Goal: Task Accomplishment & Management: Manage account settings

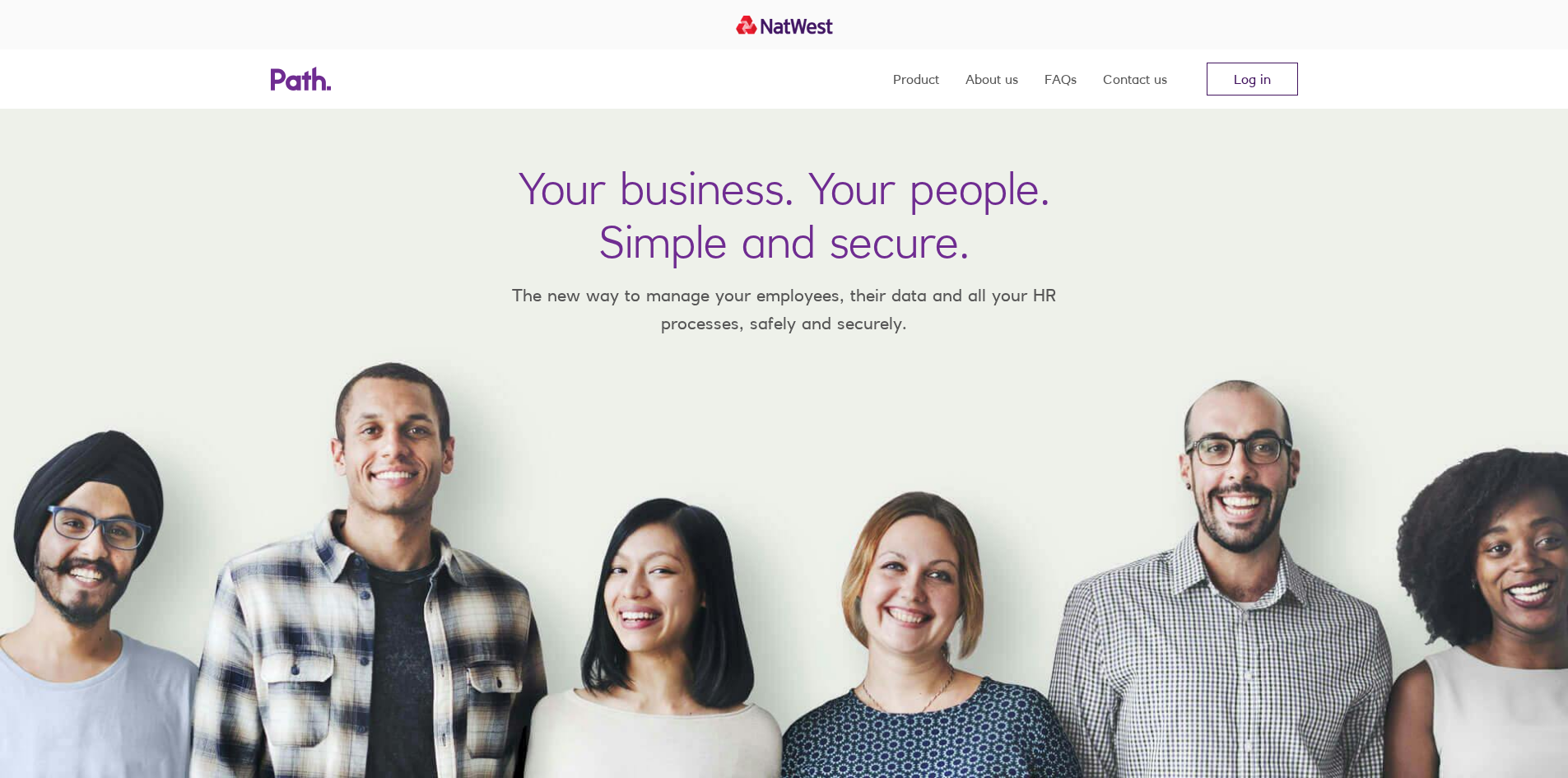
click at [1251, 82] on link "Log in" at bounding box center [1253, 78] width 91 height 33
click at [1263, 71] on link "Log in" at bounding box center [1253, 78] width 91 height 33
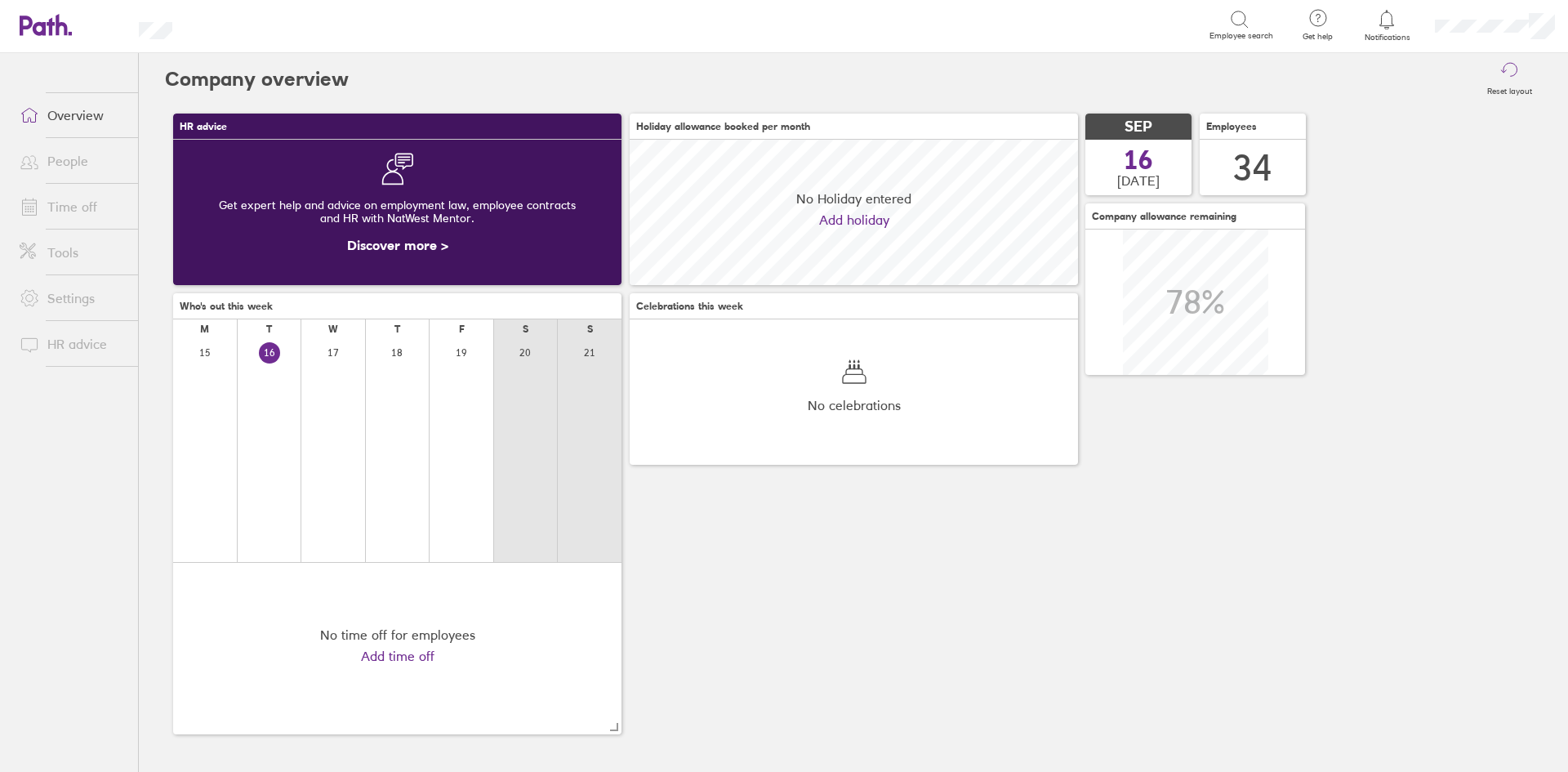
scroll to position [145, 448]
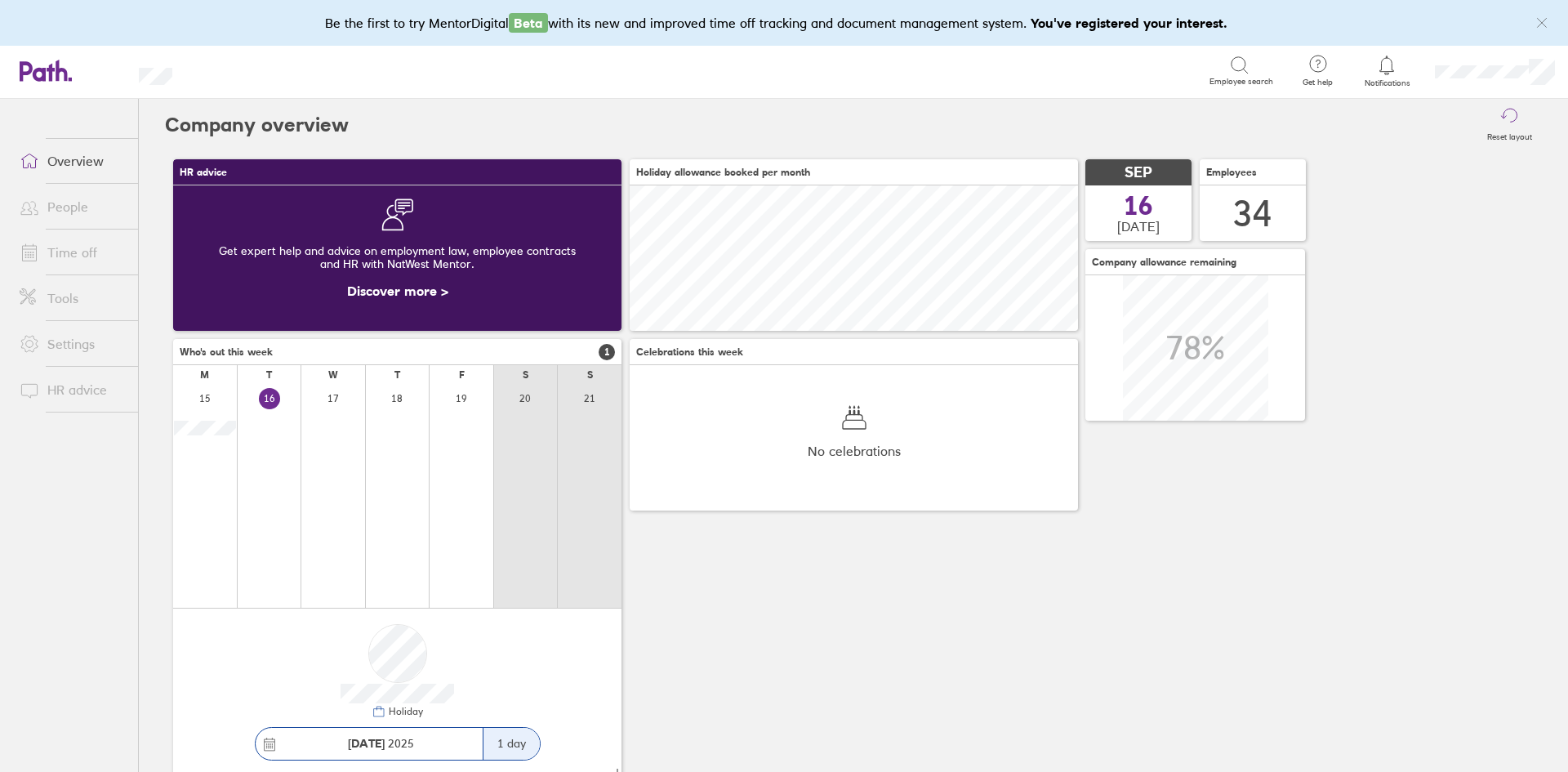
click at [80, 202] on link "People" at bounding box center [72, 206] width 131 height 32
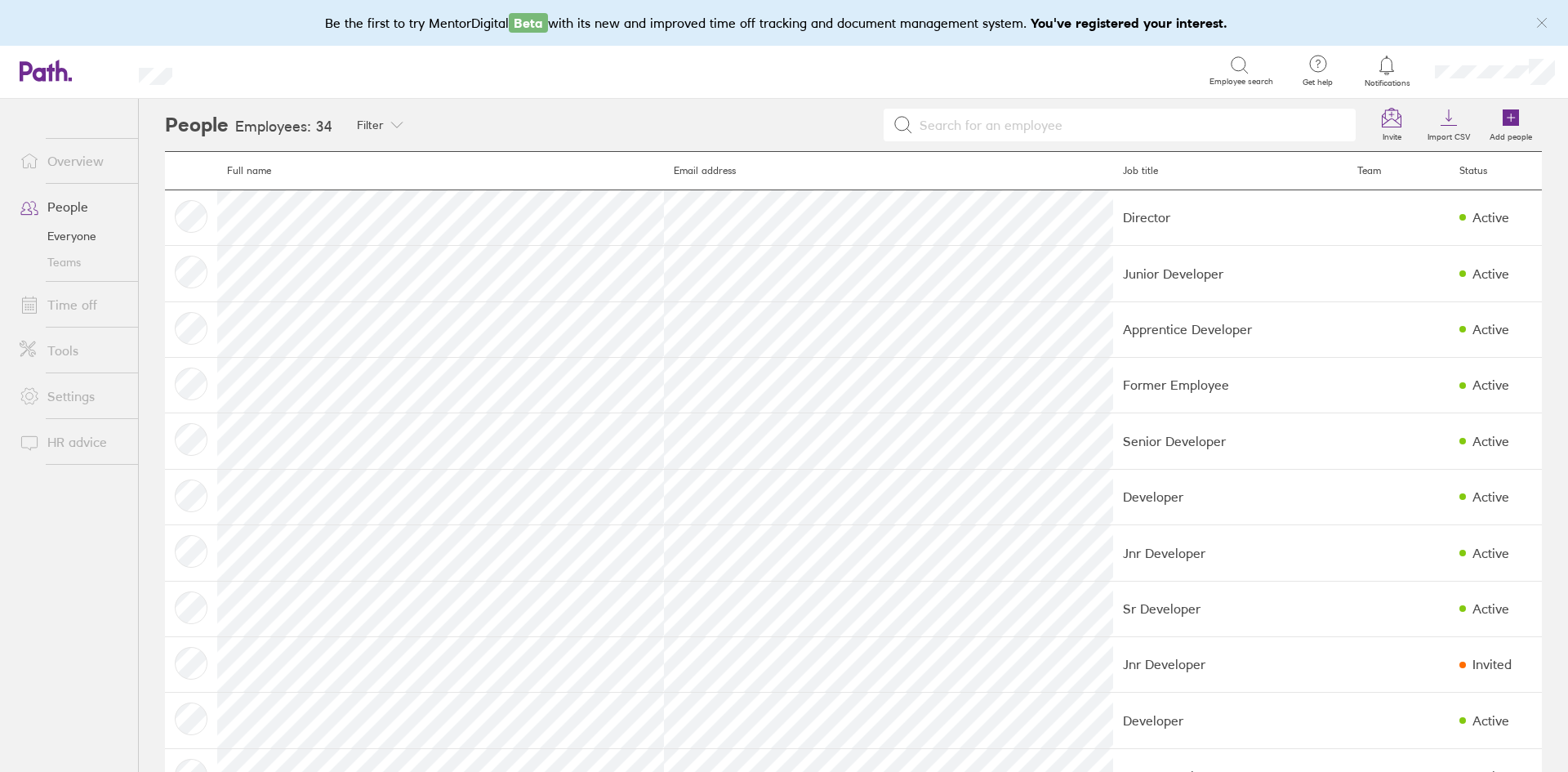
click at [1391, 77] on link "Notifications" at bounding box center [1386, 70] width 53 height 34
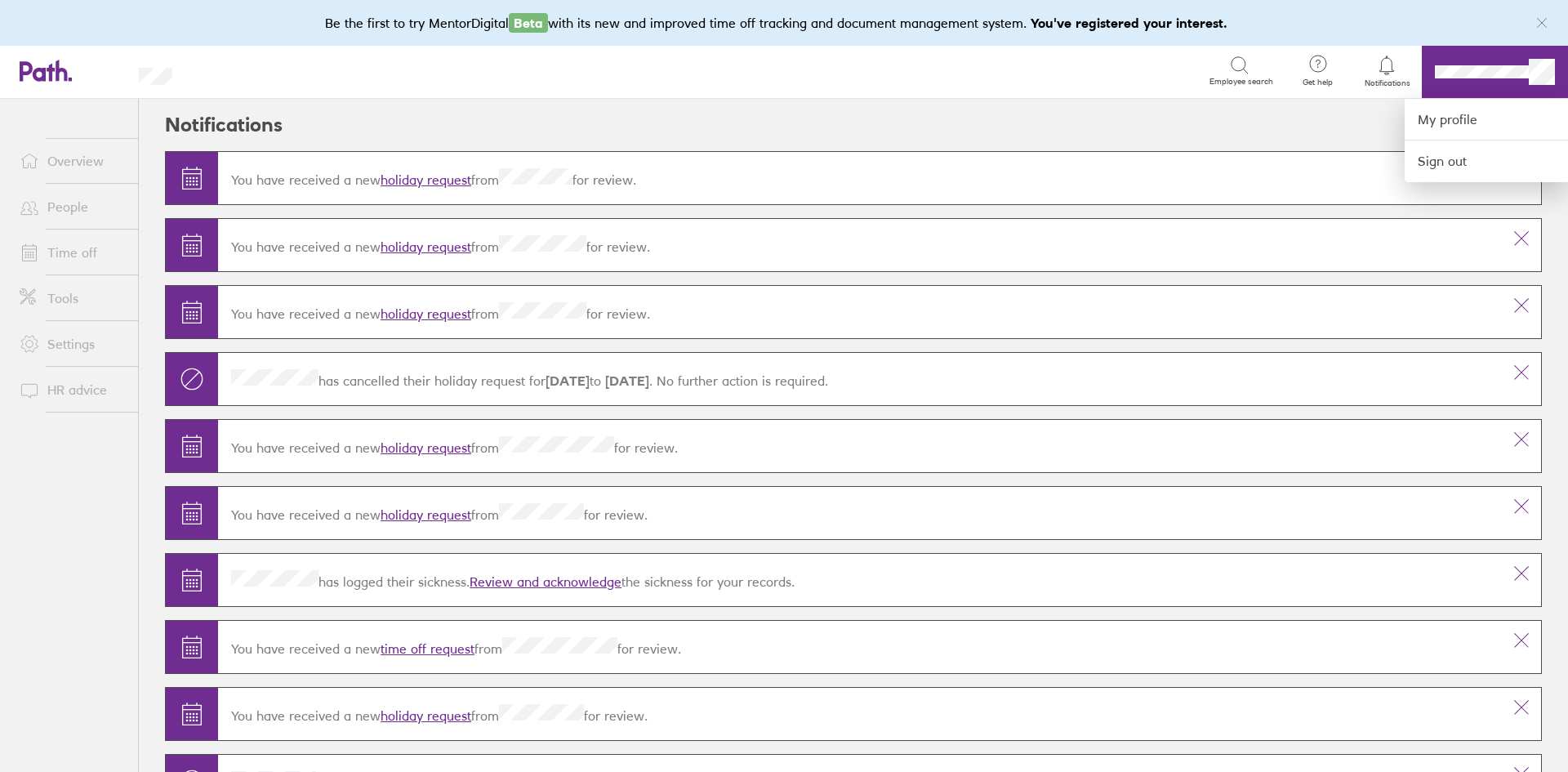
click at [67, 246] on div at bounding box center [784, 386] width 1568 height 772
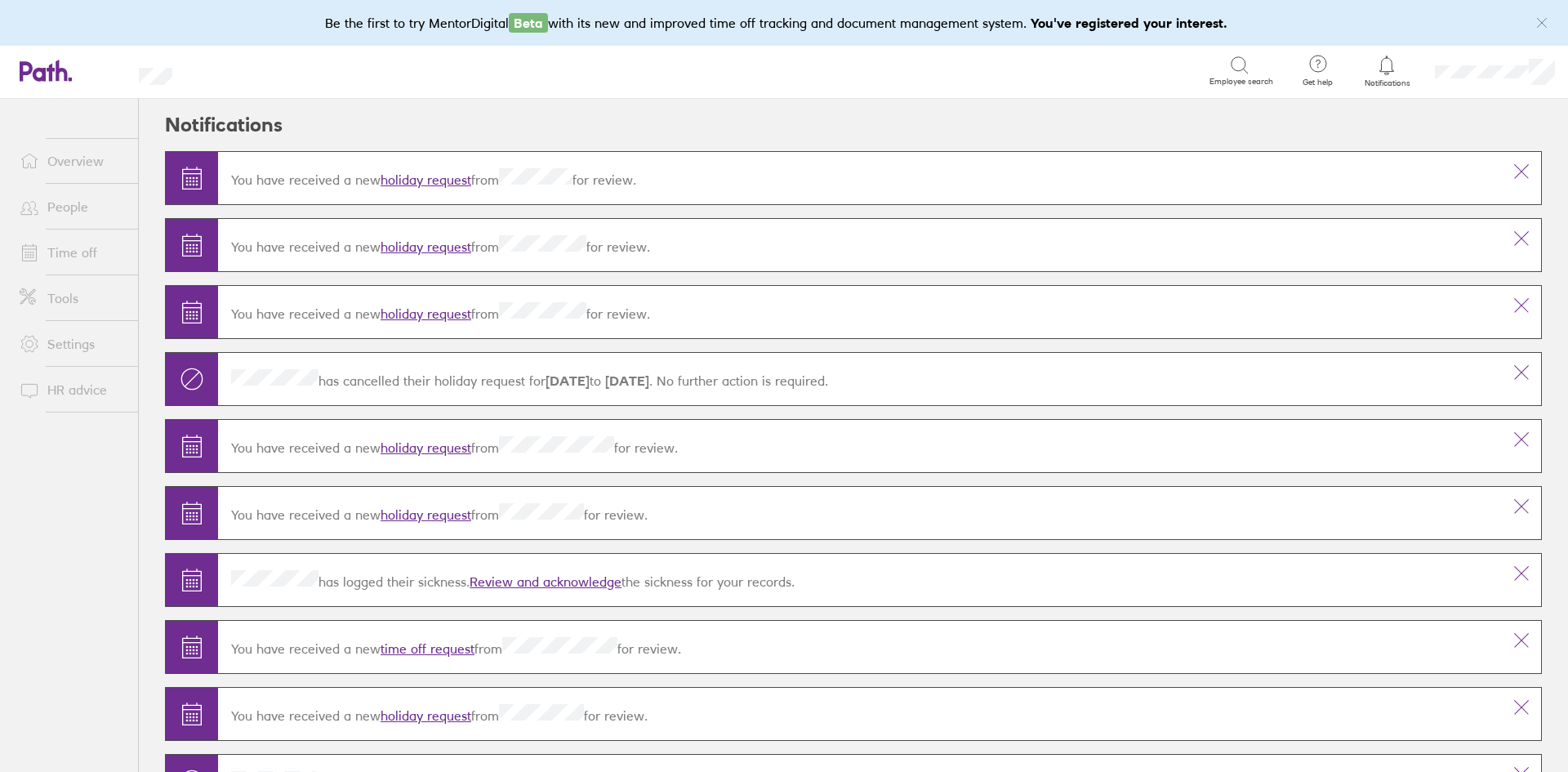
click at [67, 246] on link "Time off" at bounding box center [72, 251] width 131 height 32
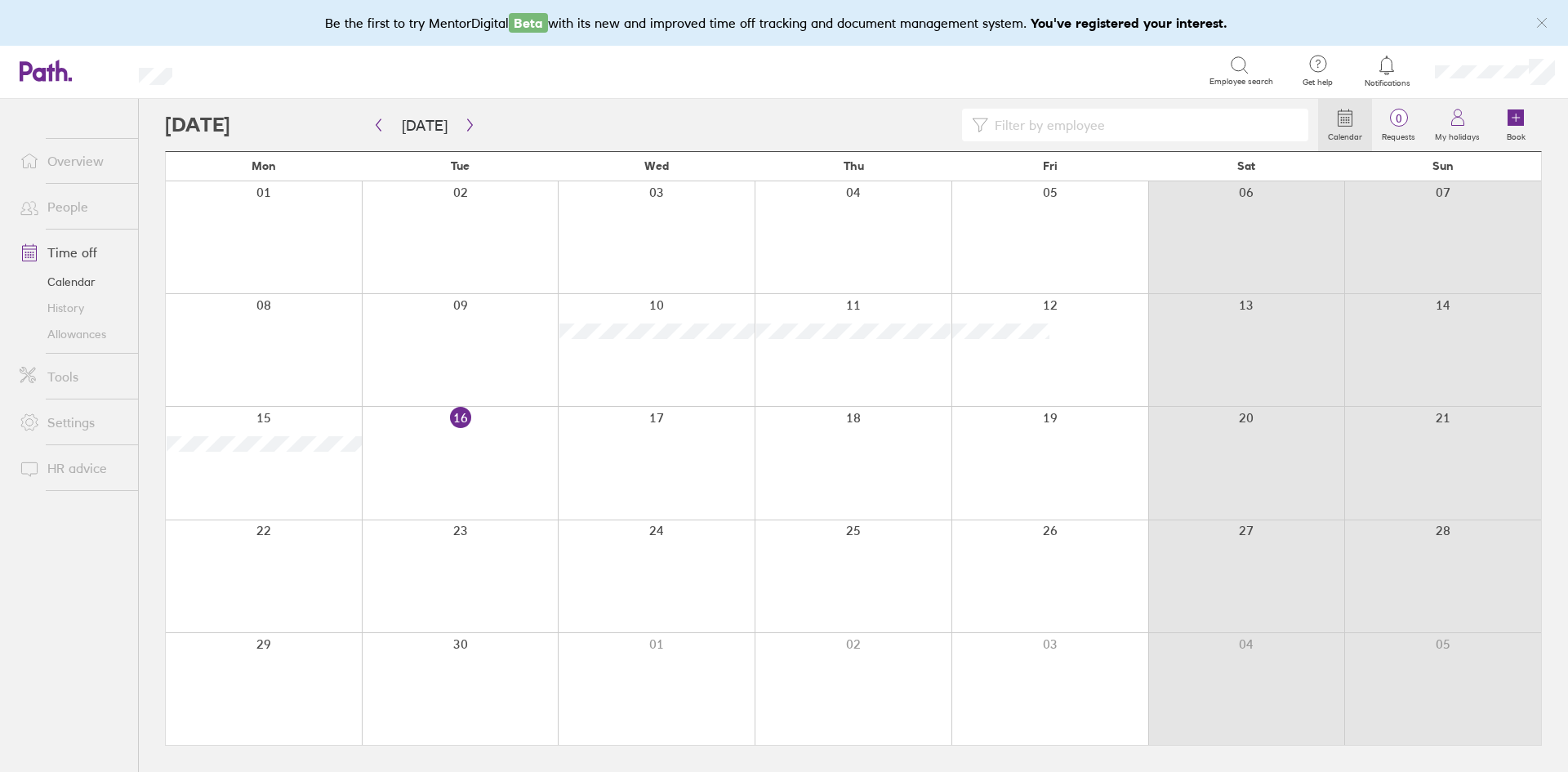
click at [625, 432] on div at bounding box center [655, 462] width 197 height 112
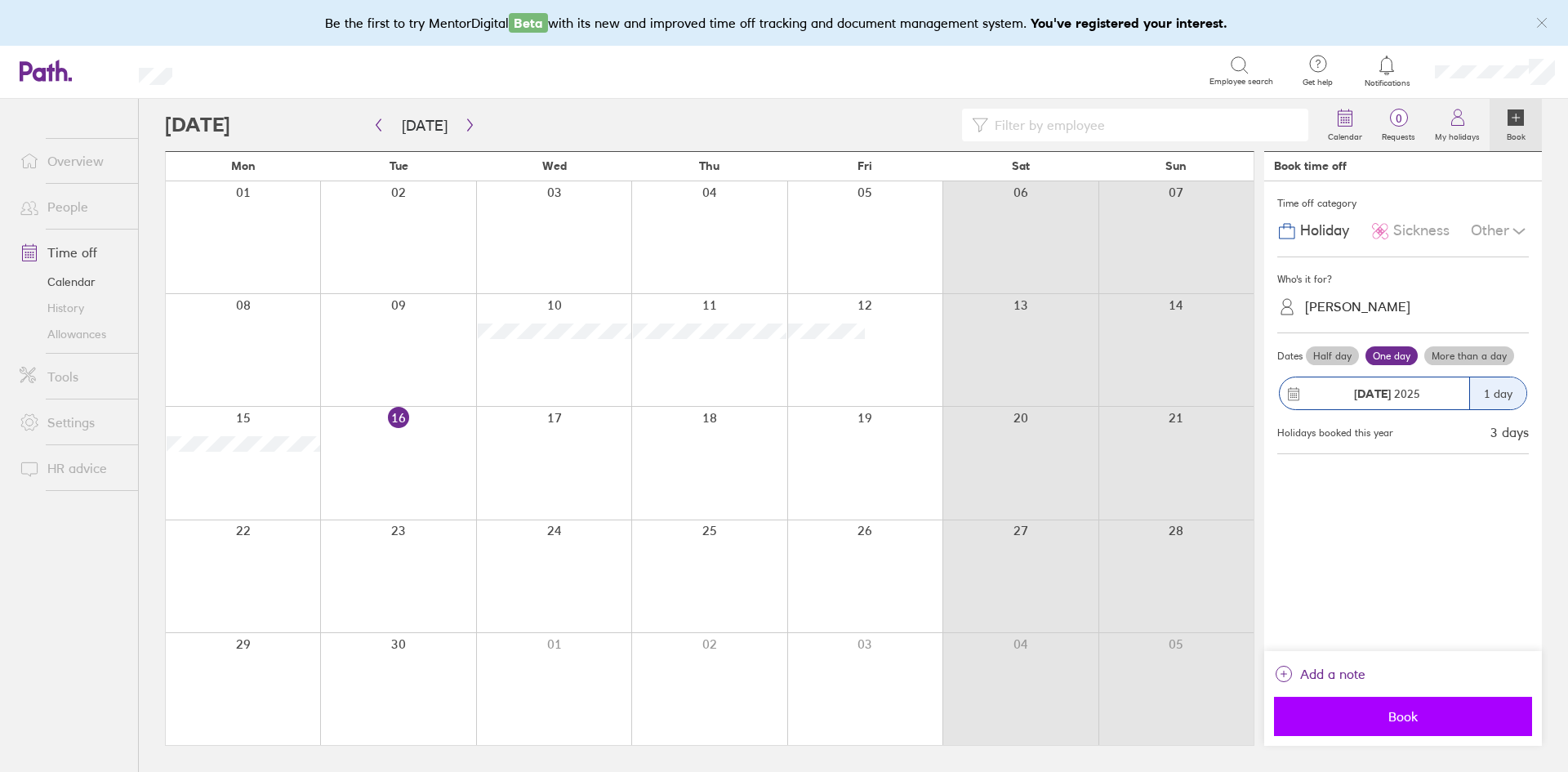
click at [1393, 709] on span "Book" at bounding box center [1403, 717] width 235 height 15
